Goal: Find specific page/section: Find specific page/section

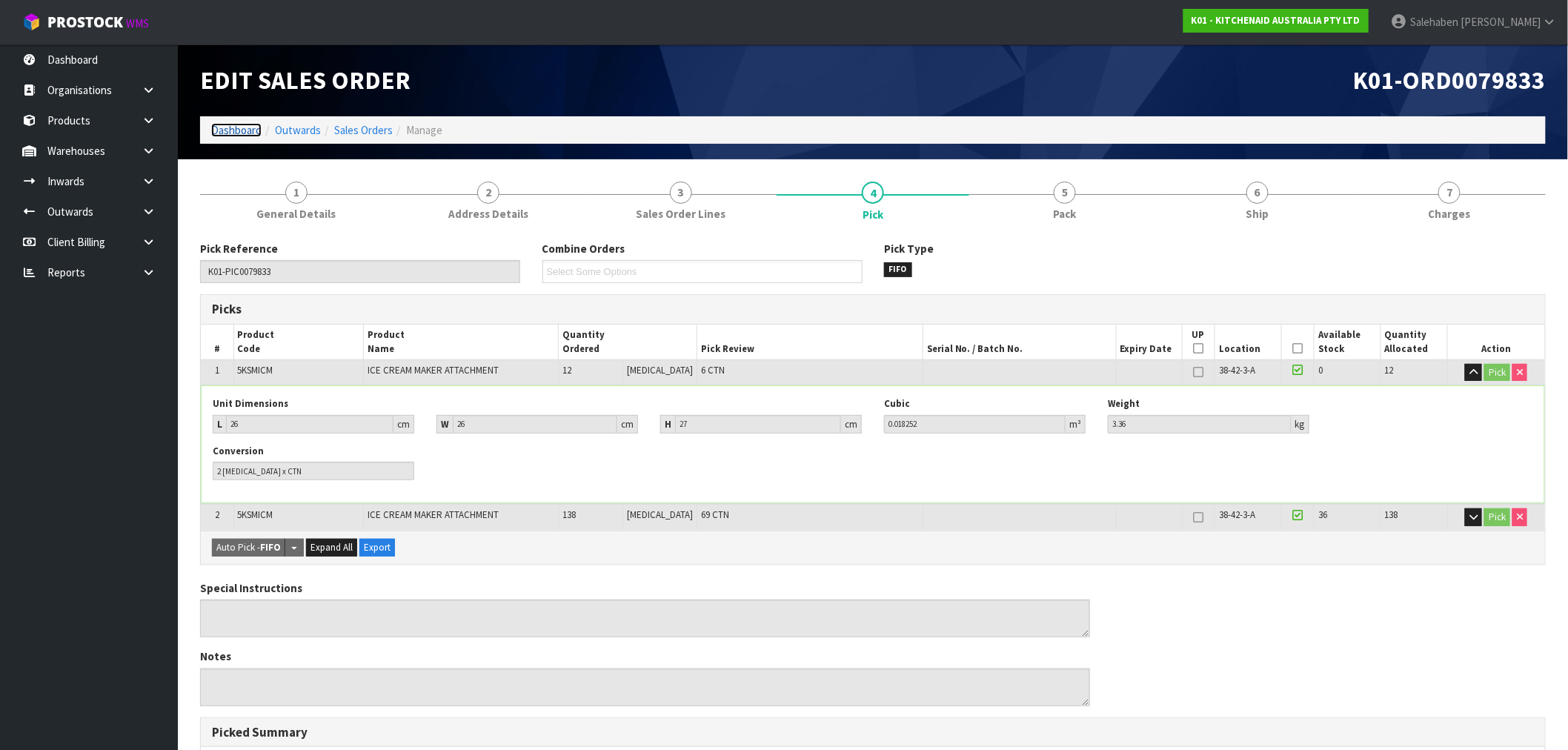
click at [243, 123] on link "Dashboard" at bounding box center [236, 129] width 50 height 14
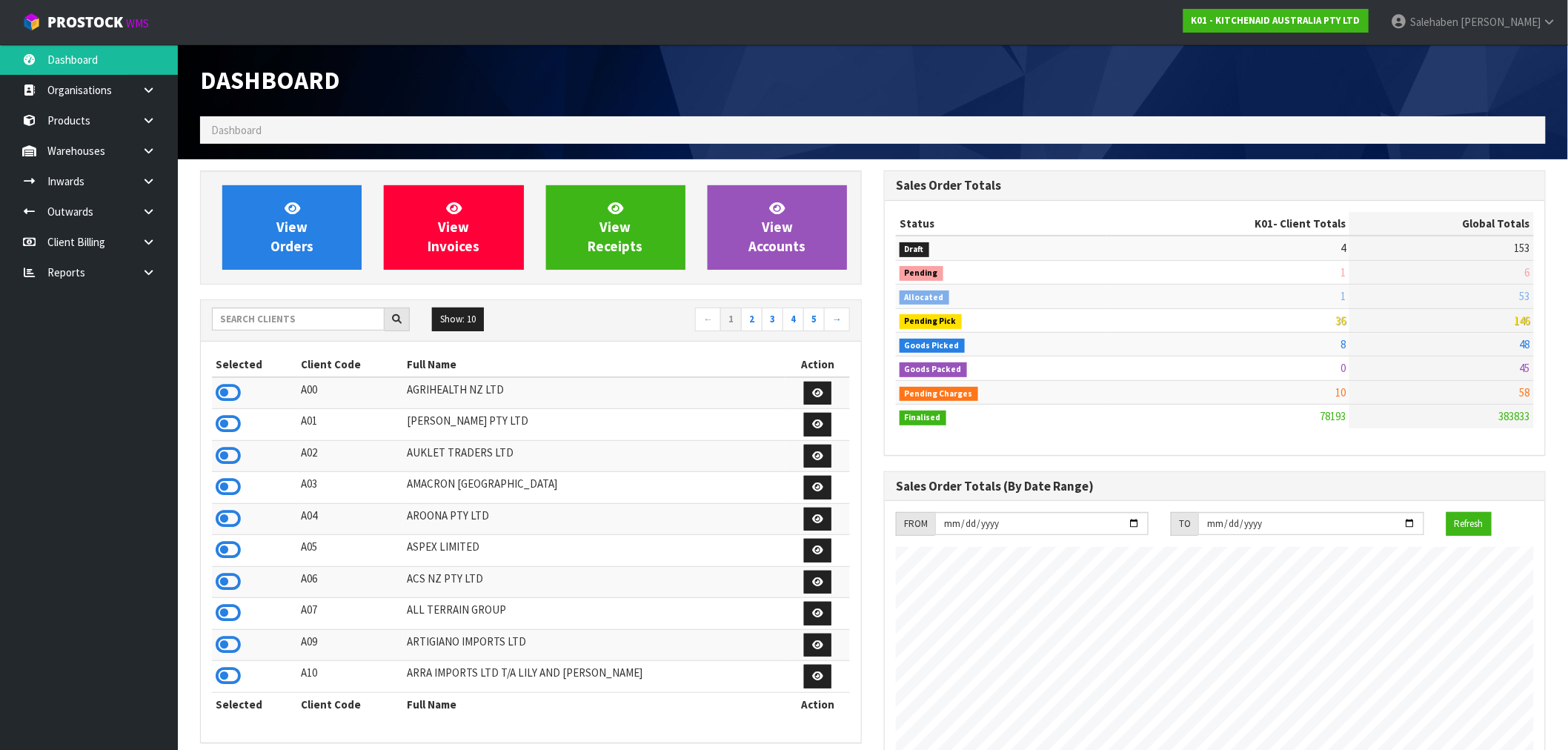
scroll to position [1122, 684]
click at [337, 322] on input "text" at bounding box center [299, 318] width 173 height 23
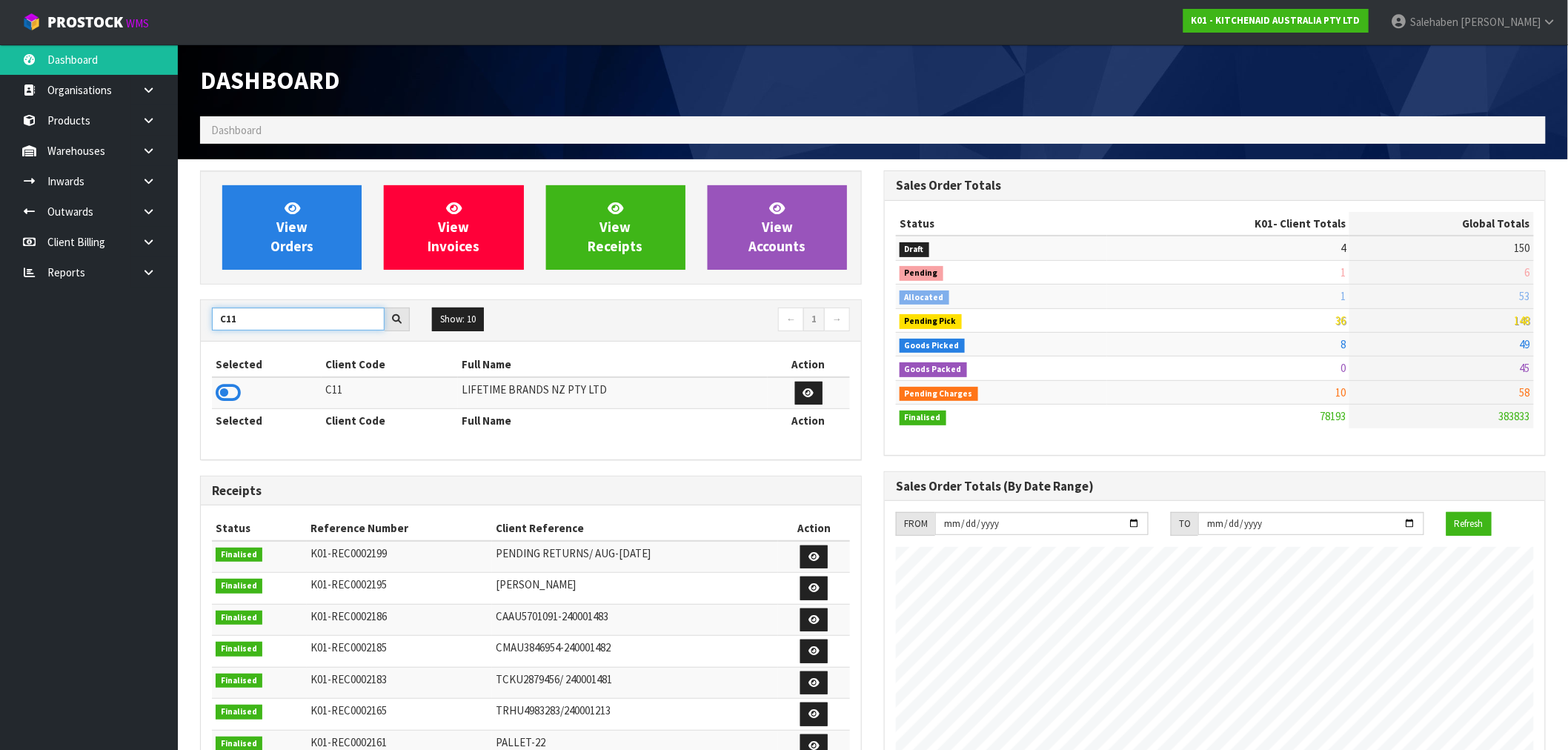
type input "C11"
click at [220, 396] on icon at bounding box center [228, 393] width 25 height 22
